Goal: Information Seeking & Learning: Learn about a topic

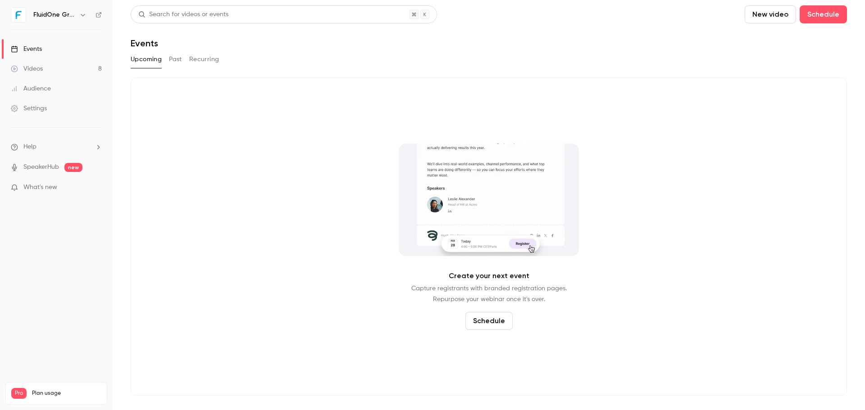
click at [177, 61] on button "Past" at bounding box center [175, 59] width 13 height 14
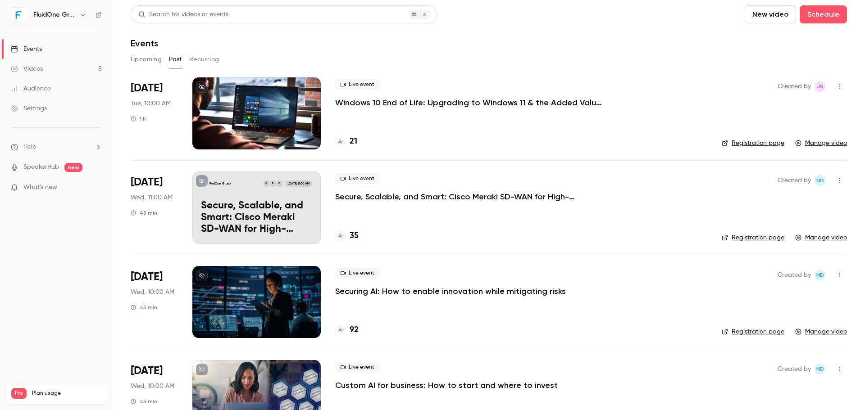
click at [270, 98] on div at bounding box center [256, 113] width 128 height 72
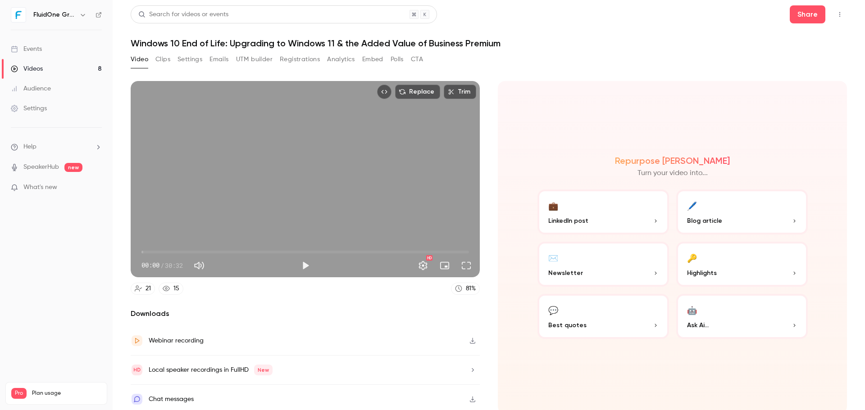
click at [156, 57] on button "Clips" at bounding box center [162, 59] width 15 height 14
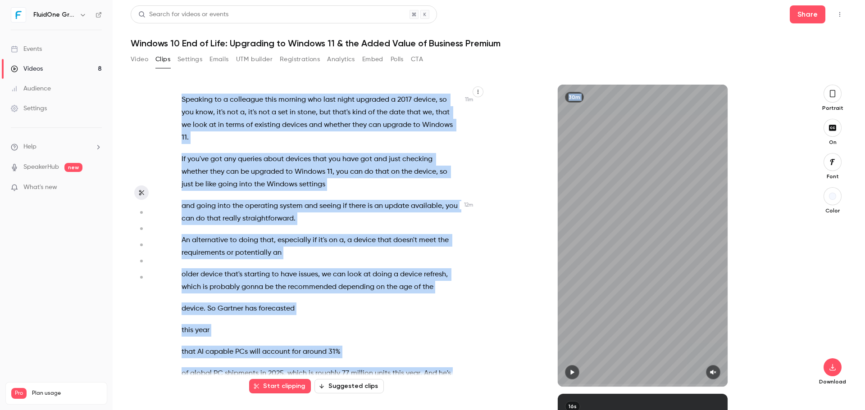
scroll to position [3584, 0]
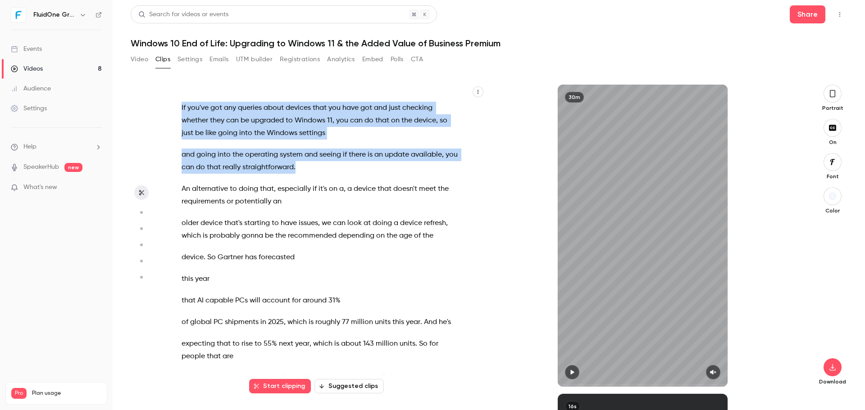
drag, startPoint x: 182, startPoint y: 295, endPoint x: 315, endPoint y: 163, distance: 187.9
click at [315, 163] on div "Good morning everybody , welcome to [DATE] webinar session . We're just gonna l…" at bounding box center [325, 240] width 310 height 293
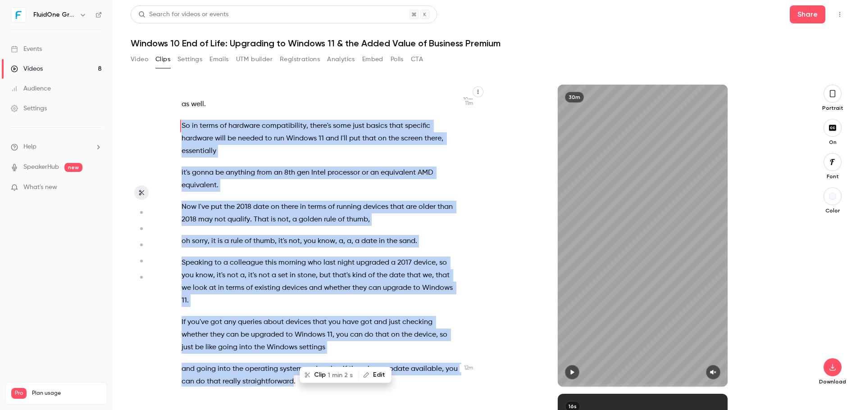
scroll to position [3255, 0]
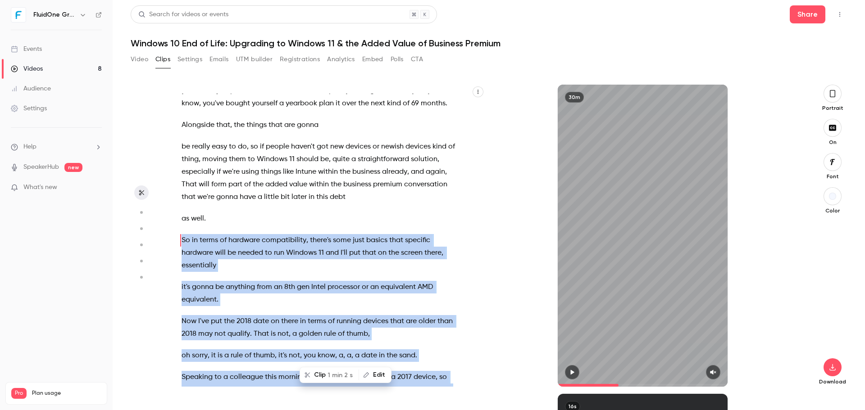
copy div "So in terms of hardware compatibility , there's some just basics that specific …"
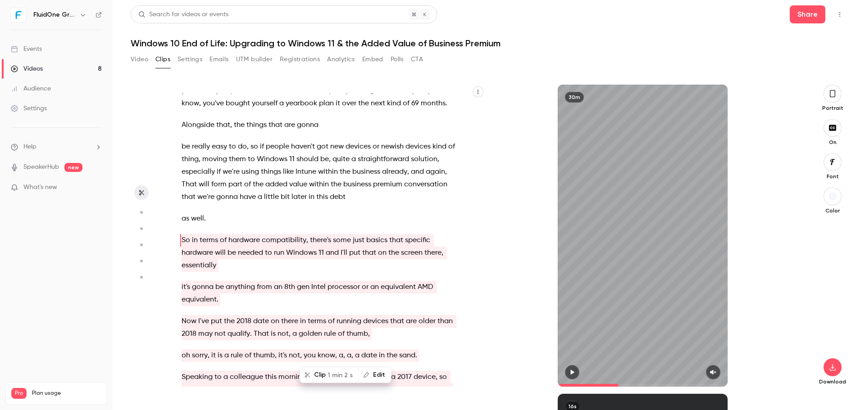
type input "*****"
